Goal: Download file/media

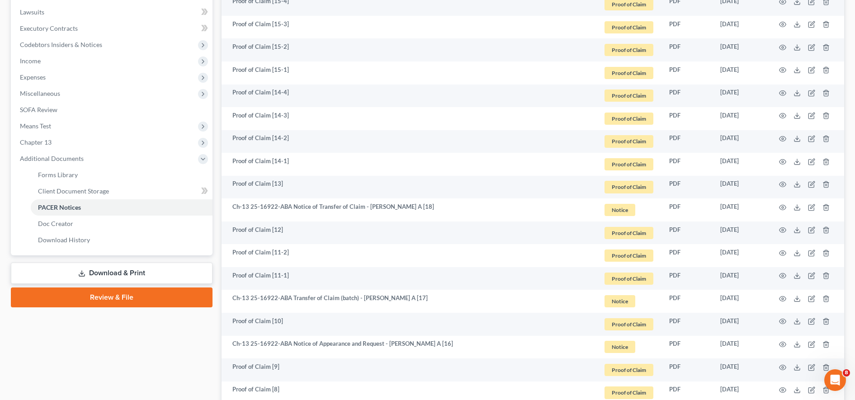
scroll to position [229, 0]
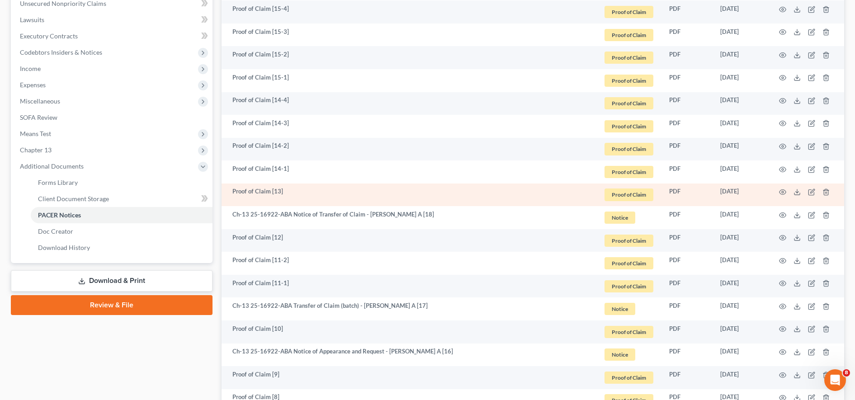
click at [800, 190] on td at bounding box center [806, 195] width 76 height 23
click at [793, 192] on td at bounding box center [806, 195] width 76 height 23
click at [800, 191] on icon at bounding box center [796, 191] width 7 height 7
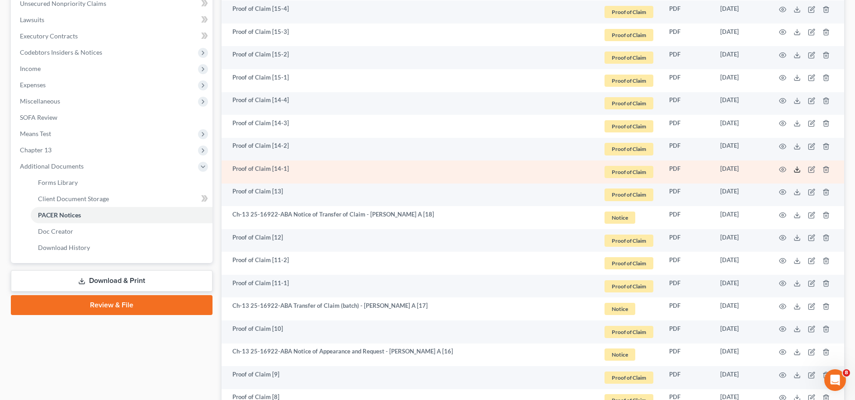
click at [798, 169] on icon at bounding box center [796, 169] width 7 height 7
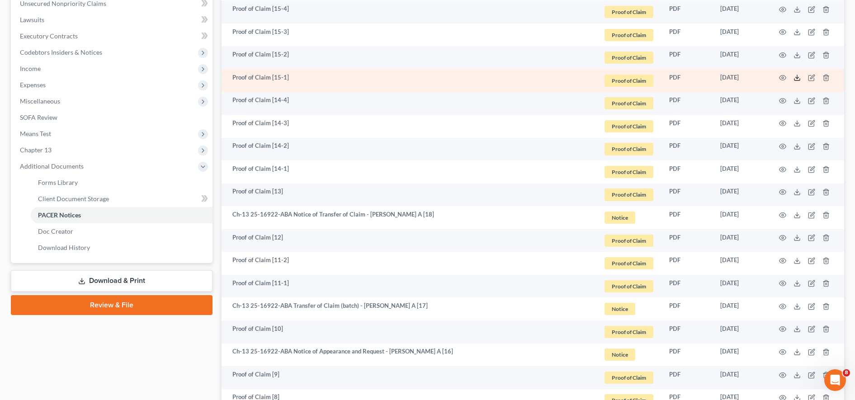
click at [795, 79] on icon at bounding box center [796, 77] width 7 height 7
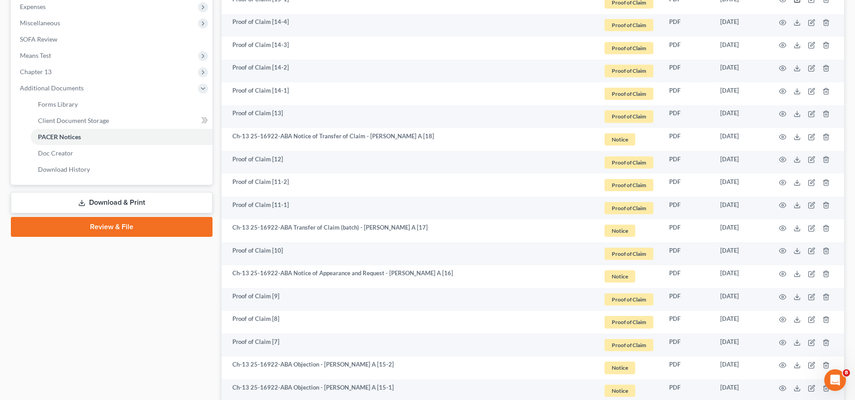
scroll to position [307, 0]
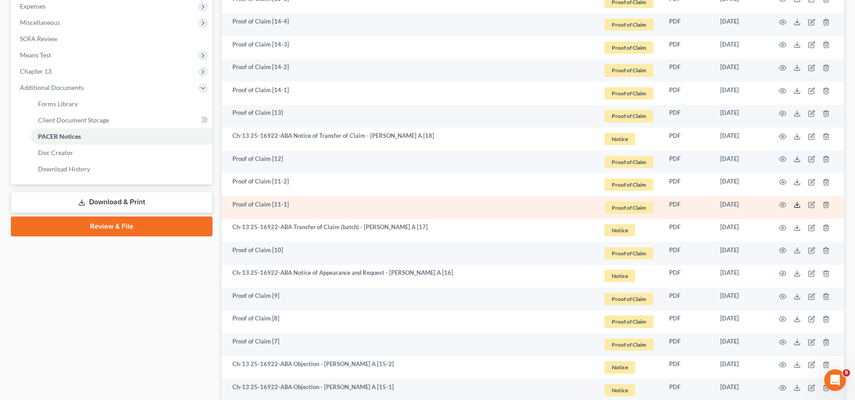
click at [797, 204] on line at bounding box center [797, 204] width 0 height 4
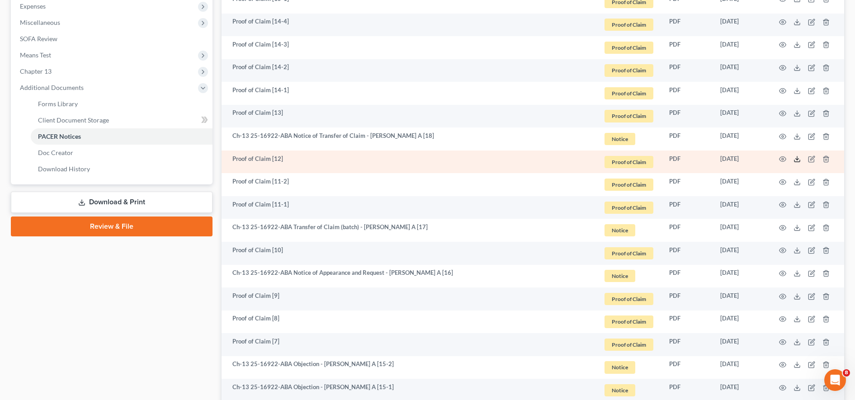
click at [796, 157] on icon at bounding box center [796, 158] width 7 height 7
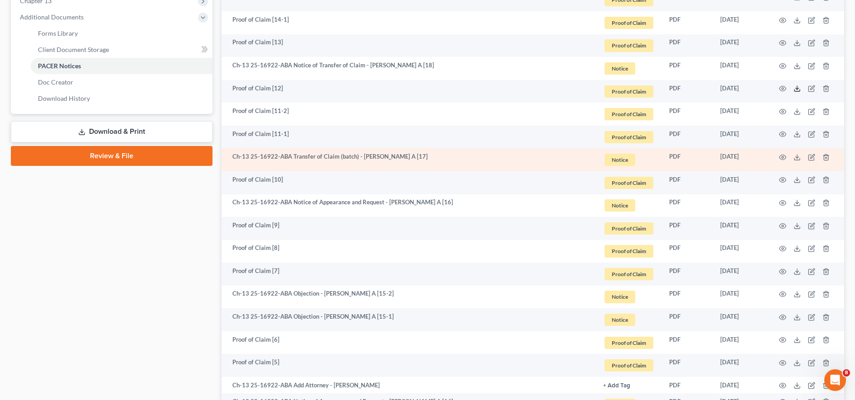
scroll to position [379, 0]
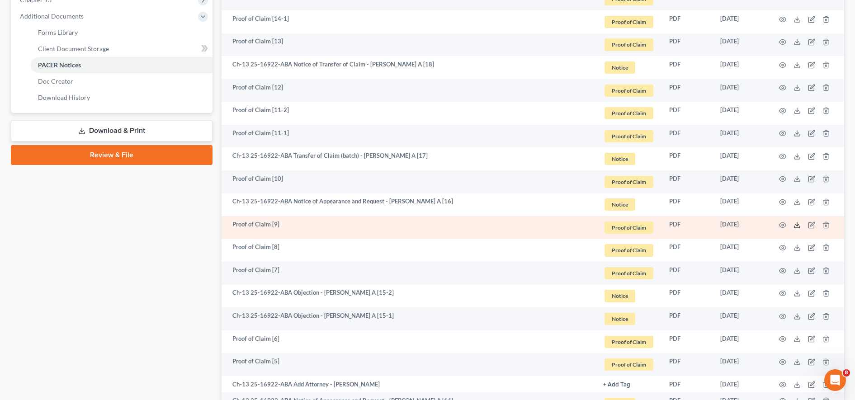
click at [798, 225] on polyline at bounding box center [796, 224] width 3 height 1
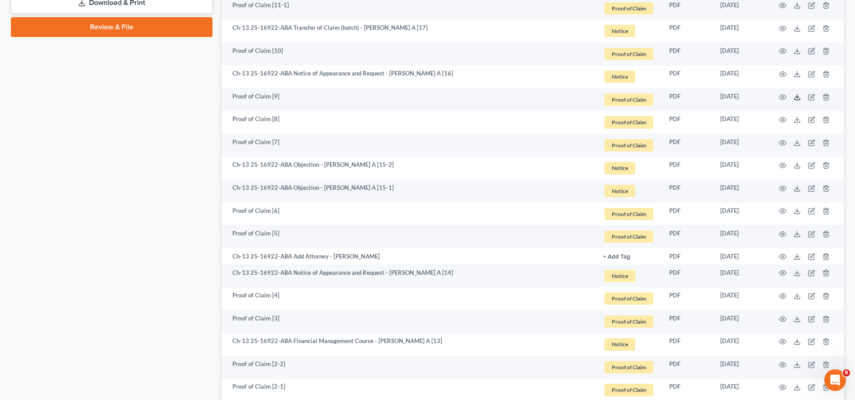
scroll to position [508, 0]
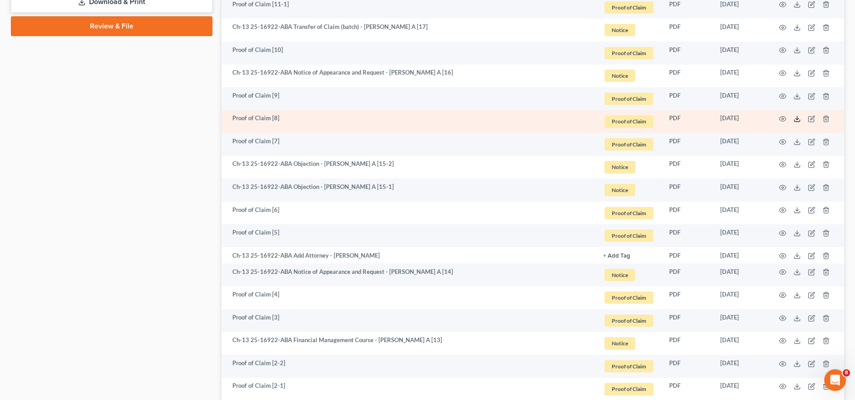
click at [799, 120] on icon at bounding box center [796, 118] width 7 height 7
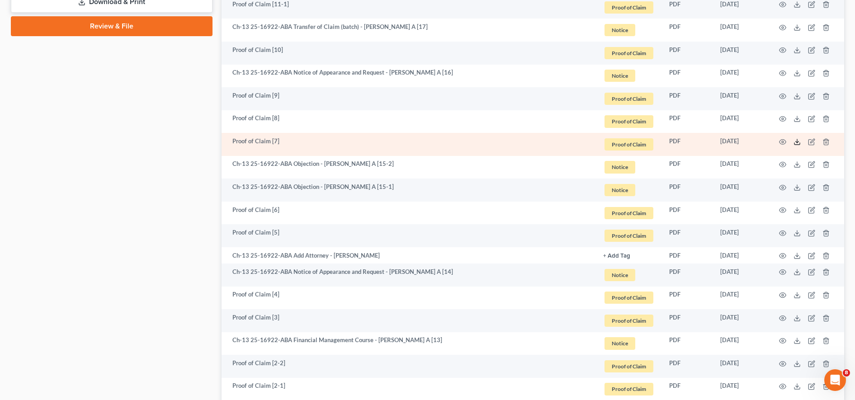
click at [795, 144] on icon at bounding box center [796, 141] width 7 height 7
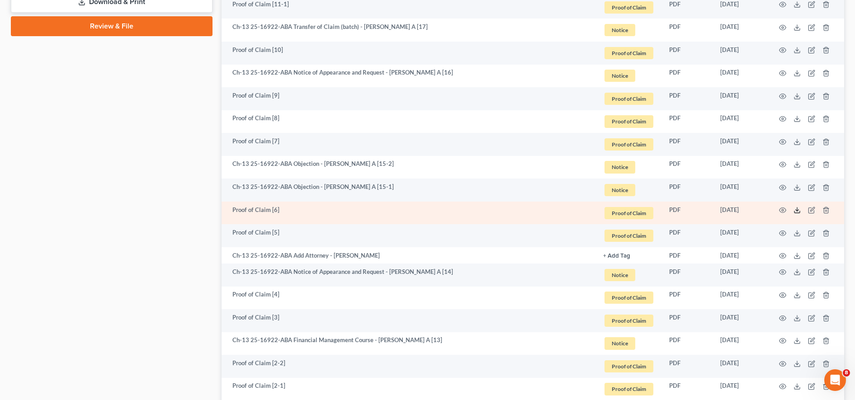
click at [796, 208] on icon at bounding box center [796, 210] width 7 height 7
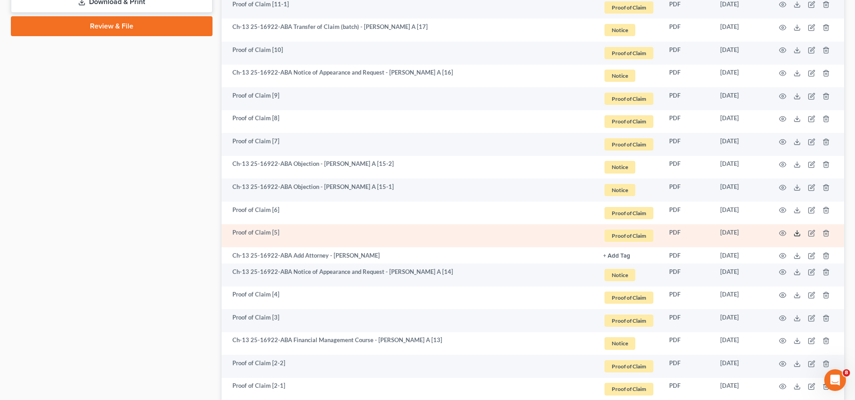
click at [796, 234] on polyline at bounding box center [796, 232] width 3 height 1
click at [795, 233] on polyline at bounding box center [796, 232] width 3 height 1
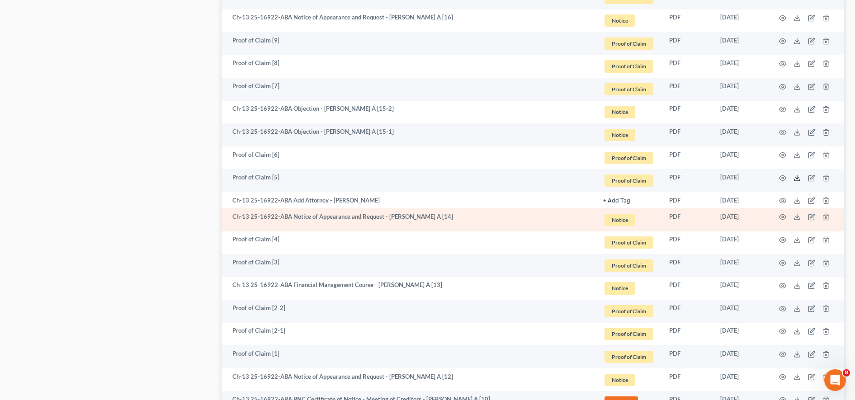
scroll to position [563, 0]
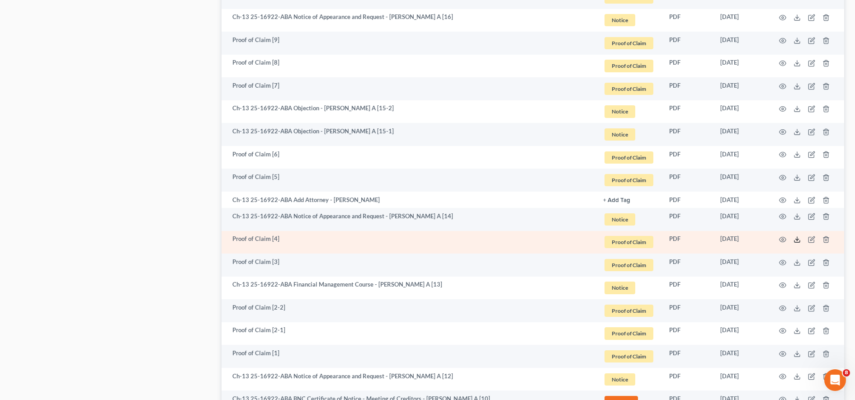
click at [800, 241] on icon at bounding box center [796, 241] width 5 height 2
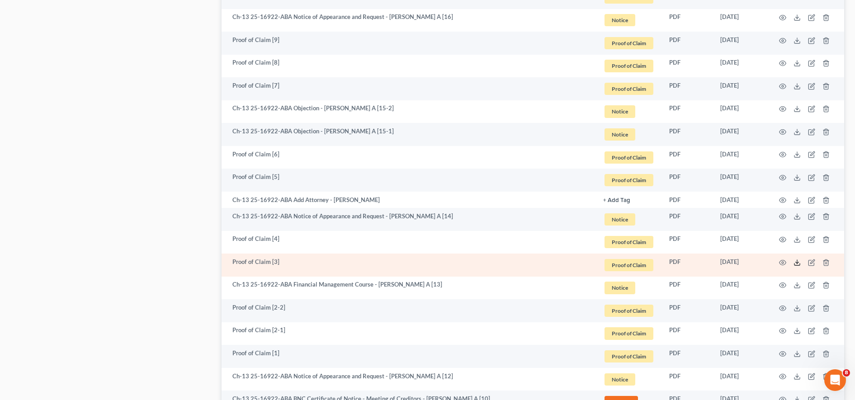
click at [799, 264] on icon at bounding box center [796, 262] width 7 height 7
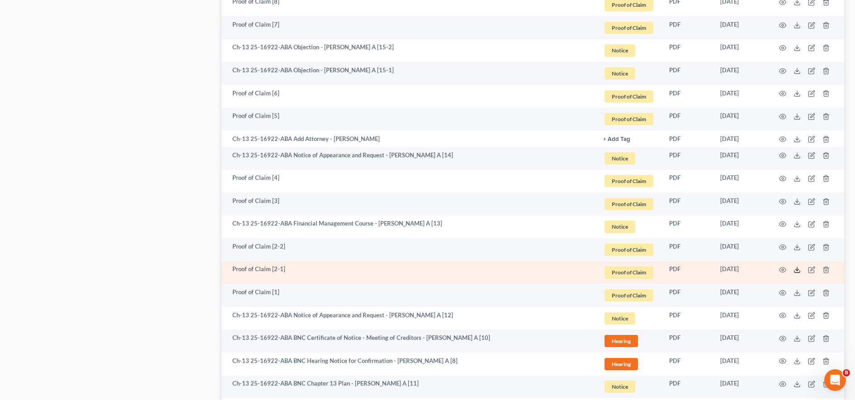
click at [797, 268] on icon at bounding box center [796, 269] width 7 height 7
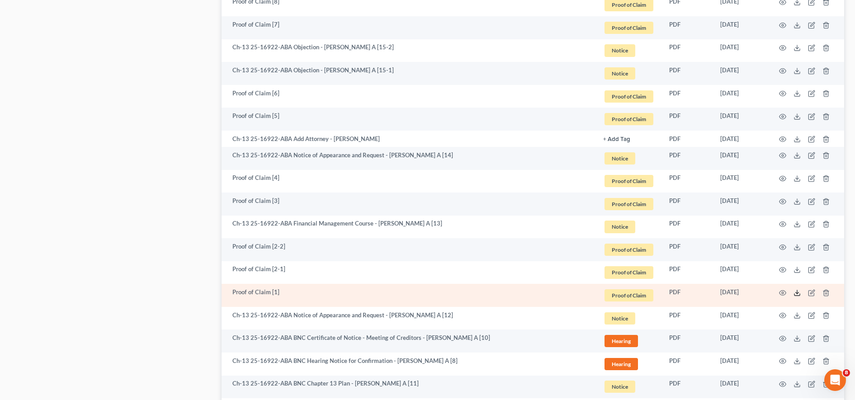
click at [797, 292] on icon at bounding box center [796, 292] width 7 height 7
